Goal: Transaction & Acquisition: Book appointment/travel/reservation

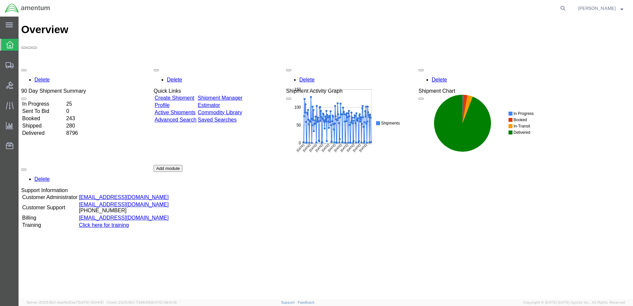
click at [242, 95] on link "Shipment Manager" at bounding box center [220, 98] width 45 height 6
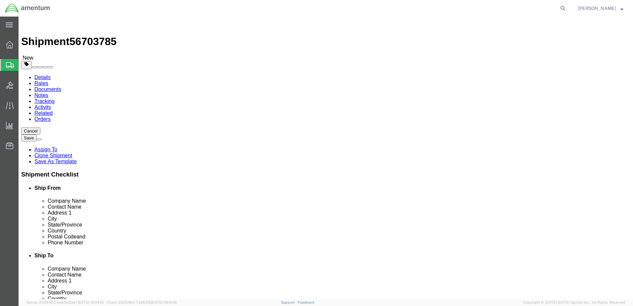
select select "42729"
select select
click button "Rate Shipment"
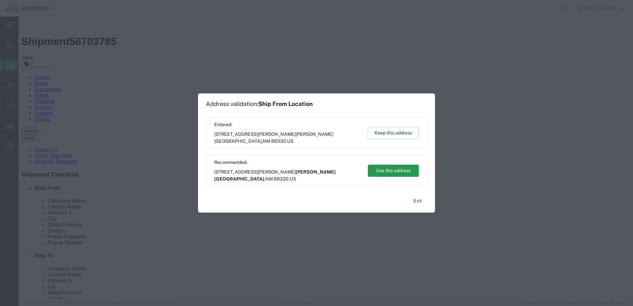
click at [394, 171] on button "Use this address" at bounding box center [393, 171] width 51 height 12
type input "[PERSON_NAME][GEOGRAPHIC_DATA]"
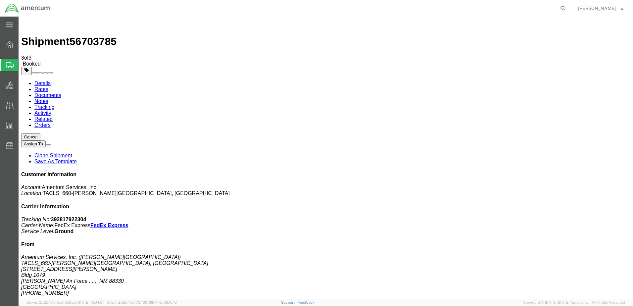
drag, startPoint x: 277, startPoint y: 118, endPoint x: 338, endPoint y: 105, distance: 62.4
